Goal: Transaction & Acquisition: Purchase product/service

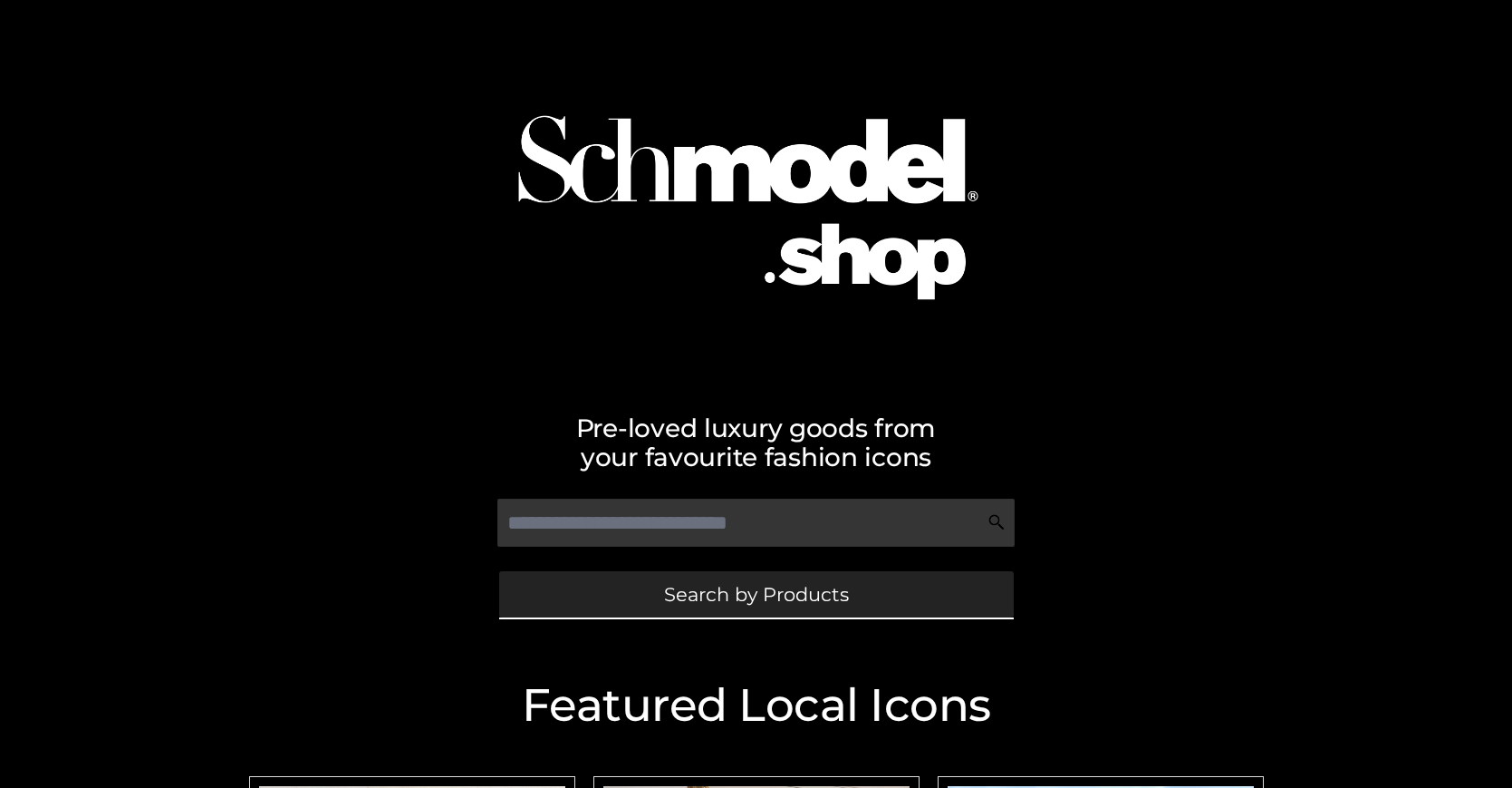
click at [756, 594] on span "Search by Products" at bounding box center [756, 594] width 185 height 19
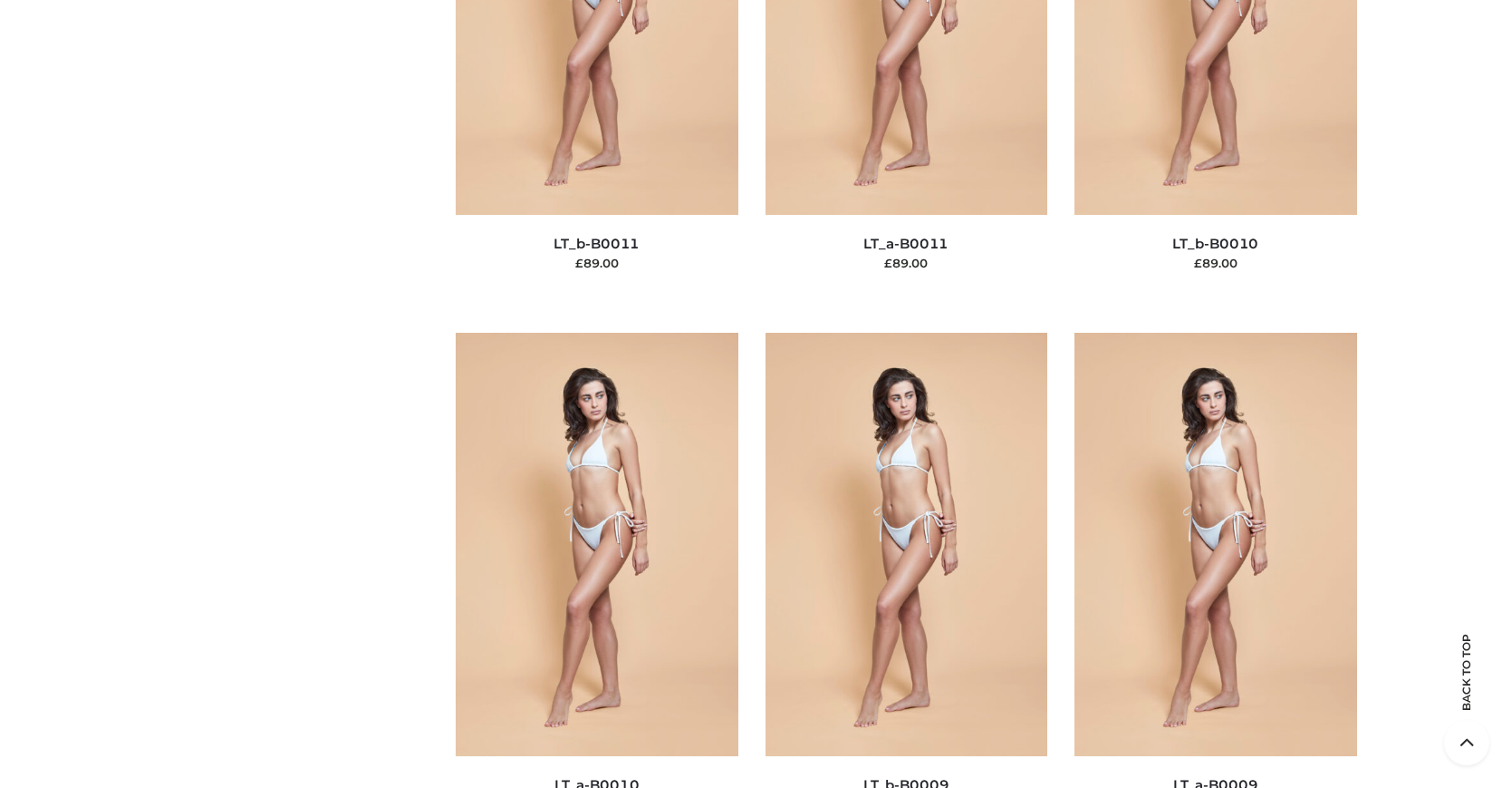
scroll to position [235, 0]
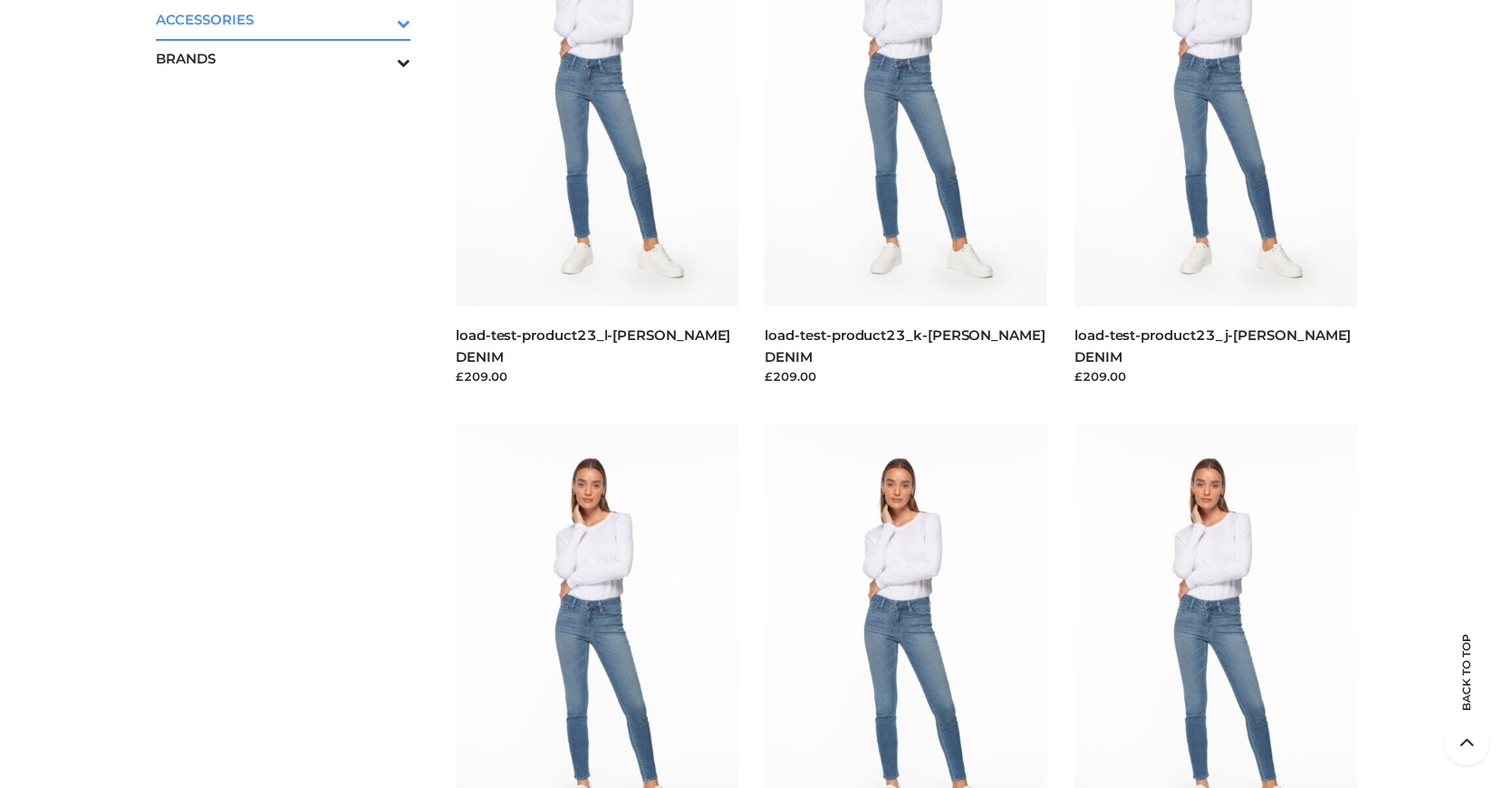
click at [379, 19] on icon "Toggle Submenu" at bounding box center [308, 23] width 203 height 21
click at [292, 58] on span "BAGS" at bounding box center [293, 58] width 237 height 21
